Goal: Find contact information: Find contact information

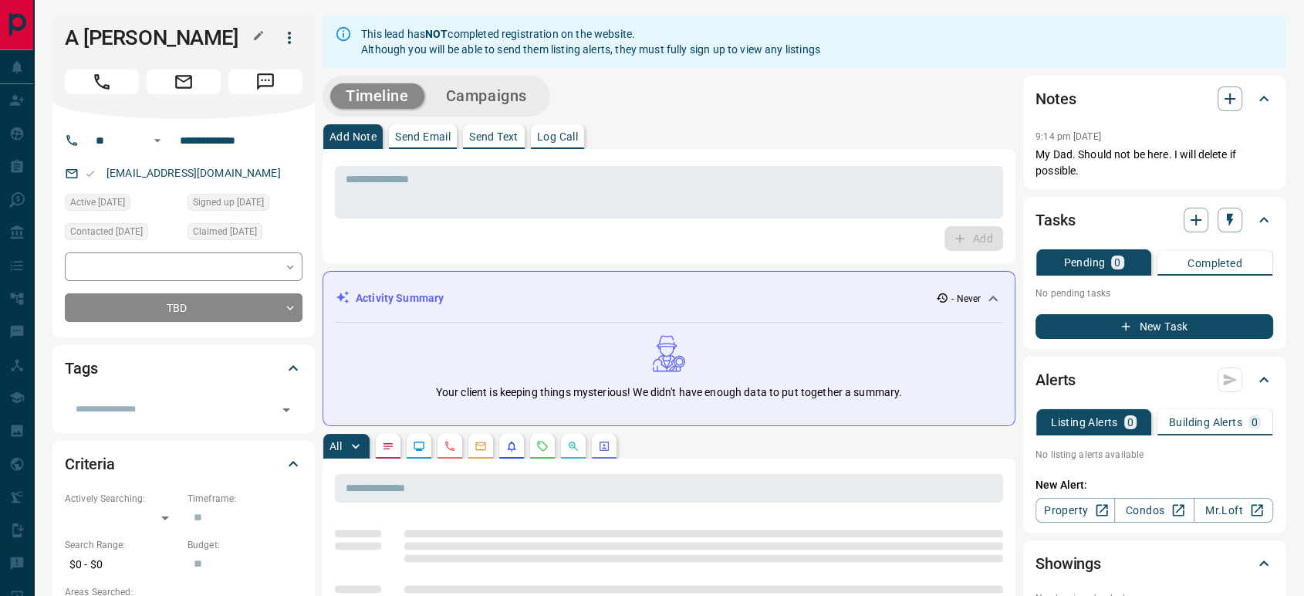
click at [265, 35] on button "button" at bounding box center [258, 35] width 20 height 20
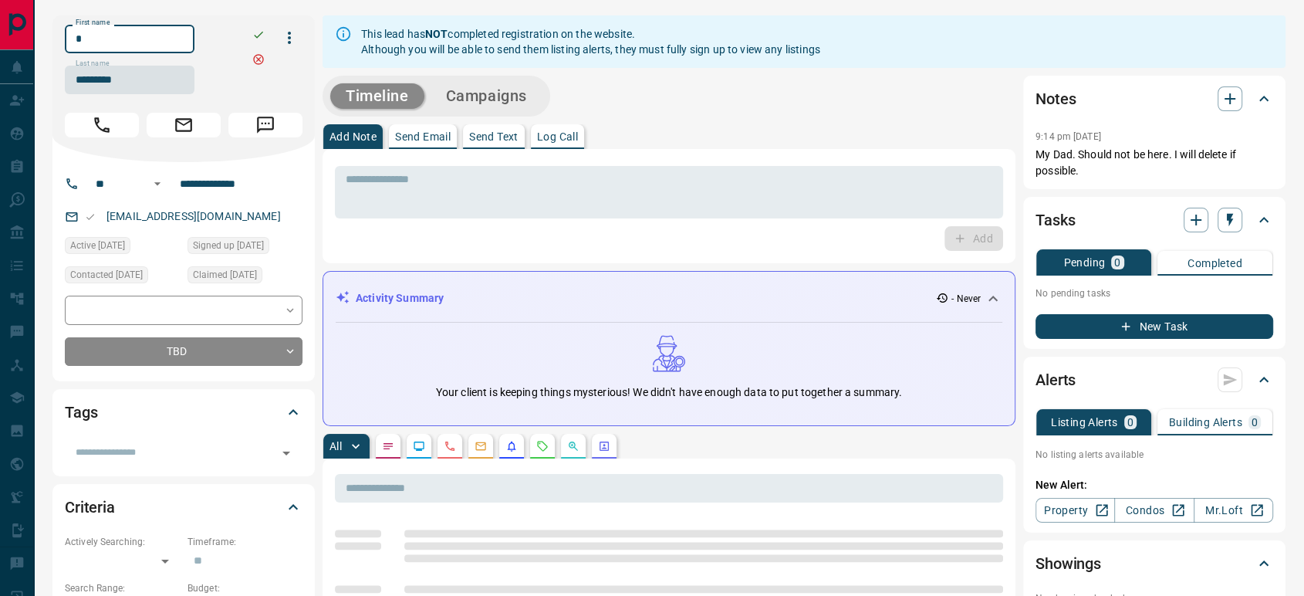
click at [191, 41] on input "*" at bounding box center [130, 39] width 130 height 29
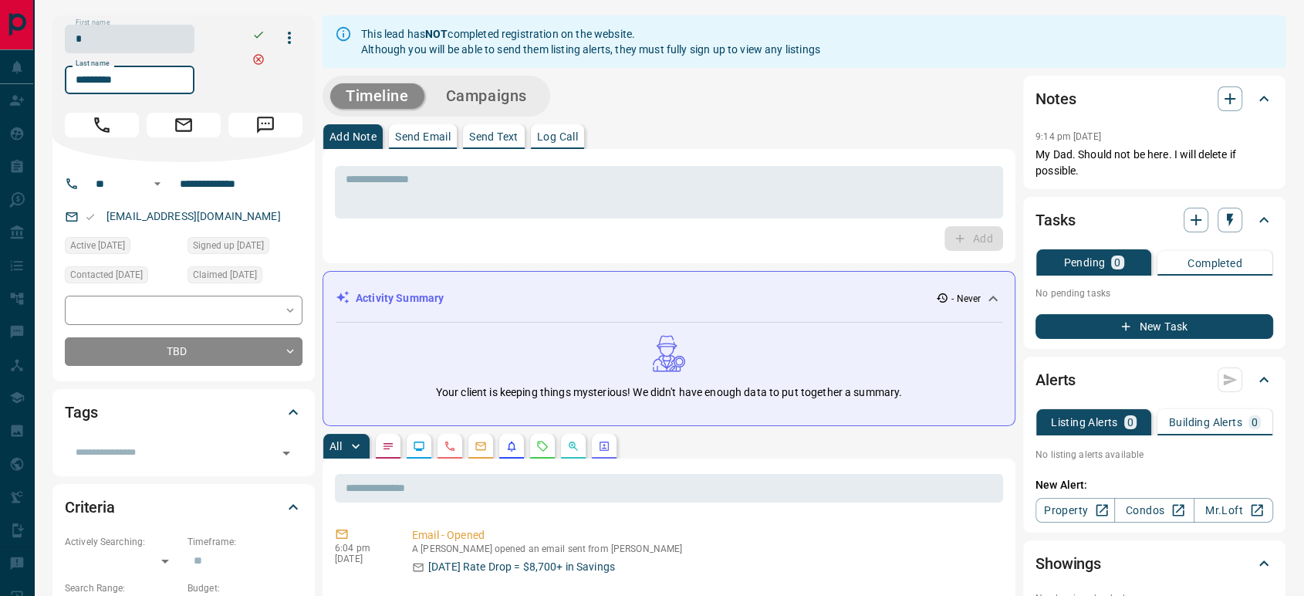
click at [126, 84] on input "*********" at bounding box center [130, 80] width 130 height 29
click at [231, 190] on input "**********" at bounding box center [234, 183] width 120 height 25
copy link "[EMAIL_ADDRESS][DOMAIN_NAME]"
drag, startPoint x: 246, startPoint y: 222, endPoint x: 104, endPoint y: 220, distance: 142.0
click at [104, 220] on div "[EMAIL_ADDRESS][DOMAIN_NAME]" at bounding box center [184, 216] width 238 height 25
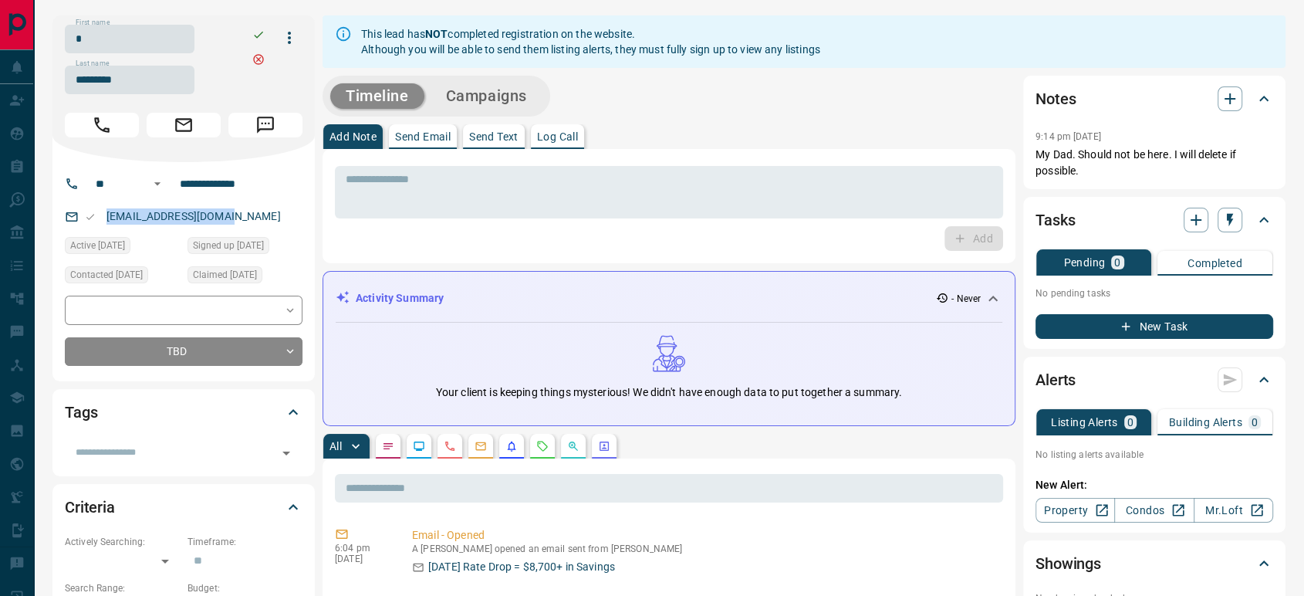
scroll to position [171, 0]
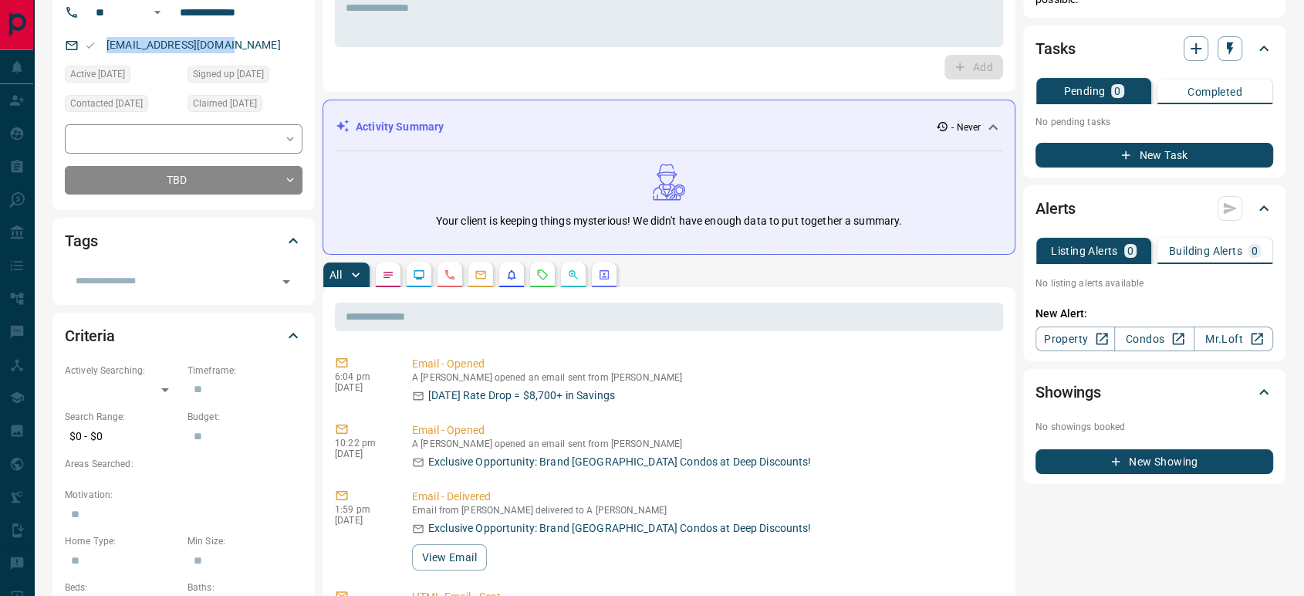
click at [454, 273] on icon "Calls" at bounding box center [450, 274] width 12 height 12
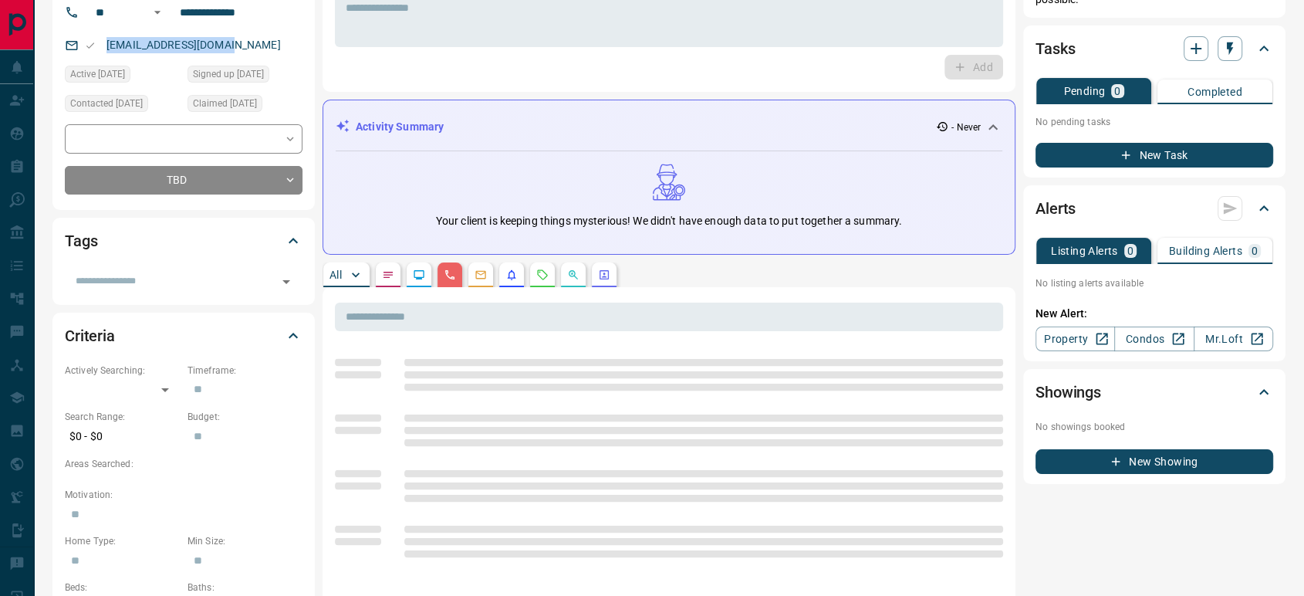
scroll to position [0, 0]
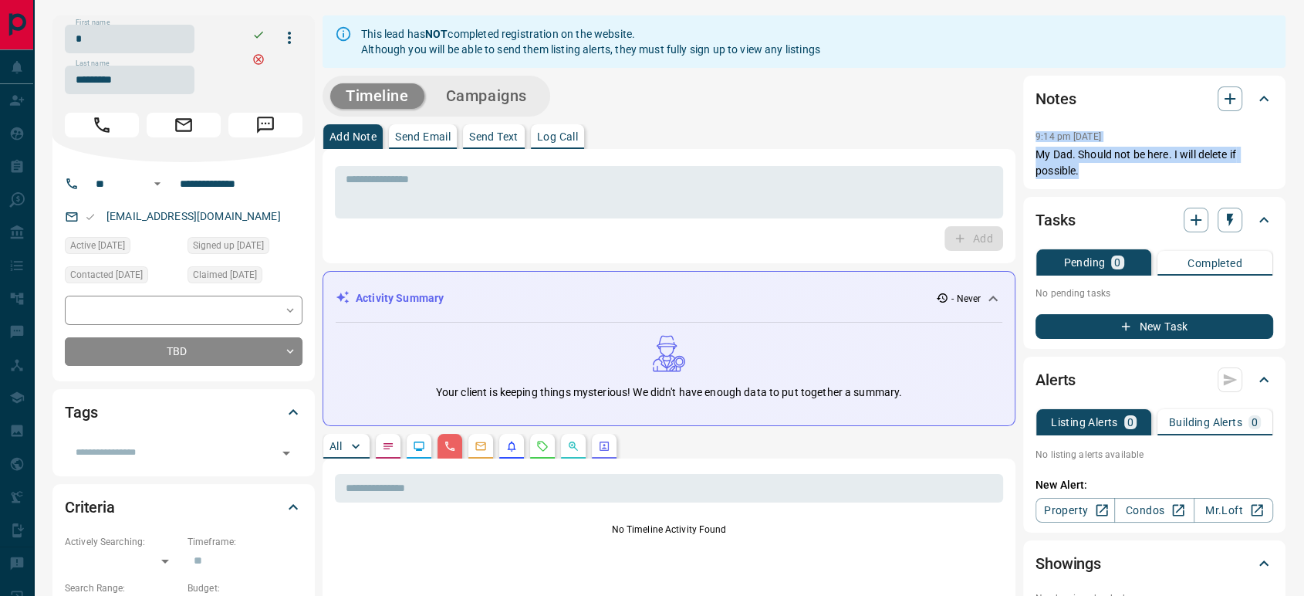
copy div "9:14 pm [DATE] My Dad. Should not be here. I will delete if possible."
drag, startPoint x: 1093, startPoint y: 174, endPoint x: 1018, endPoint y: 134, distance: 84.5
